Goal: Information Seeking & Learning: Understand process/instructions

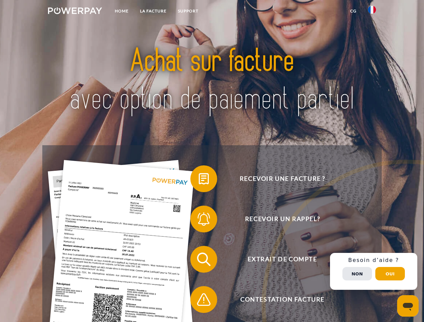
click at [75, 12] on img at bounding box center [75, 10] width 54 height 7
click at [372, 12] on img at bounding box center [372, 10] width 8 height 8
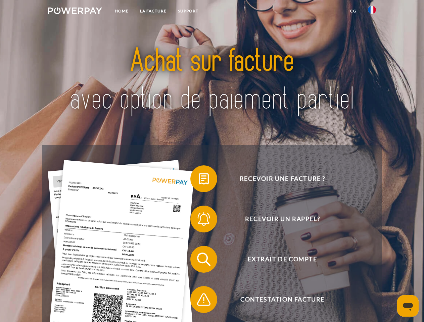
click at [353, 11] on link "CG" at bounding box center [353, 11] width 18 height 12
click at [199, 180] on span at bounding box center [194, 179] width 34 height 34
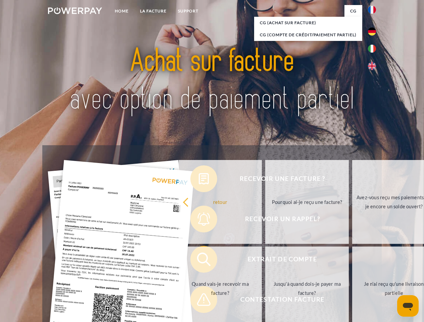
click at [199, 220] on div "Recevoir une facture ? Recevoir un rappel? Extrait de compte retour" at bounding box center [211, 279] width 339 height 268
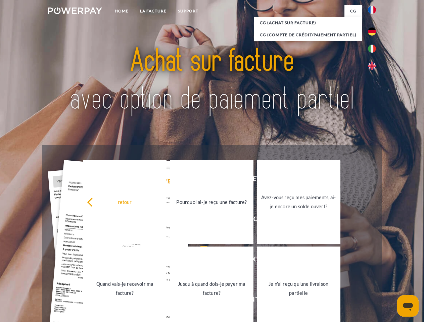
click at [199, 261] on link "Jusqu'à quand dois-je payer ma facture?" at bounding box center [212, 289] width 84 height 84
click at [199, 301] on span at bounding box center [194, 300] width 34 height 34
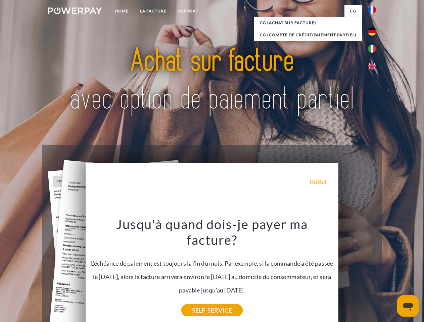
click at [373, 271] on div "Recevoir une facture ? Recevoir un rappel? Extrait de compte retour" at bounding box center [211, 279] width 339 height 268
click at [357, 273] on span "Extrait de compte" at bounding box center [282, 259] width 164 height 27
click at [390, 274] on header "Home LA FACTURE Support" at bounding box center [212, 231] width 424 height 463
